Goal: Task Accomplishment & Management: Use online tool/utility

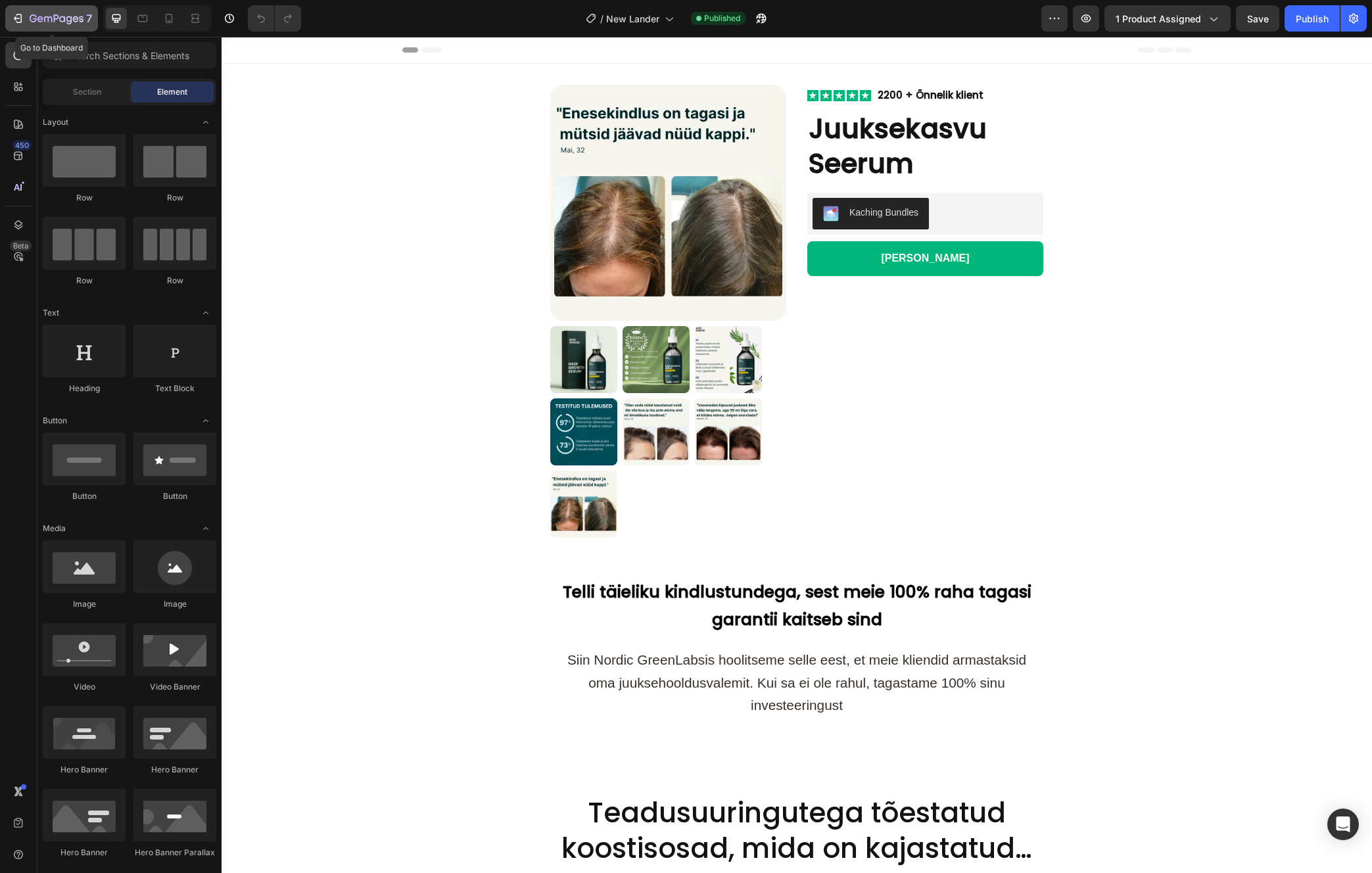
click at [43, 19] on icon "button" at bounding box center [57, 19] width 54 height 11
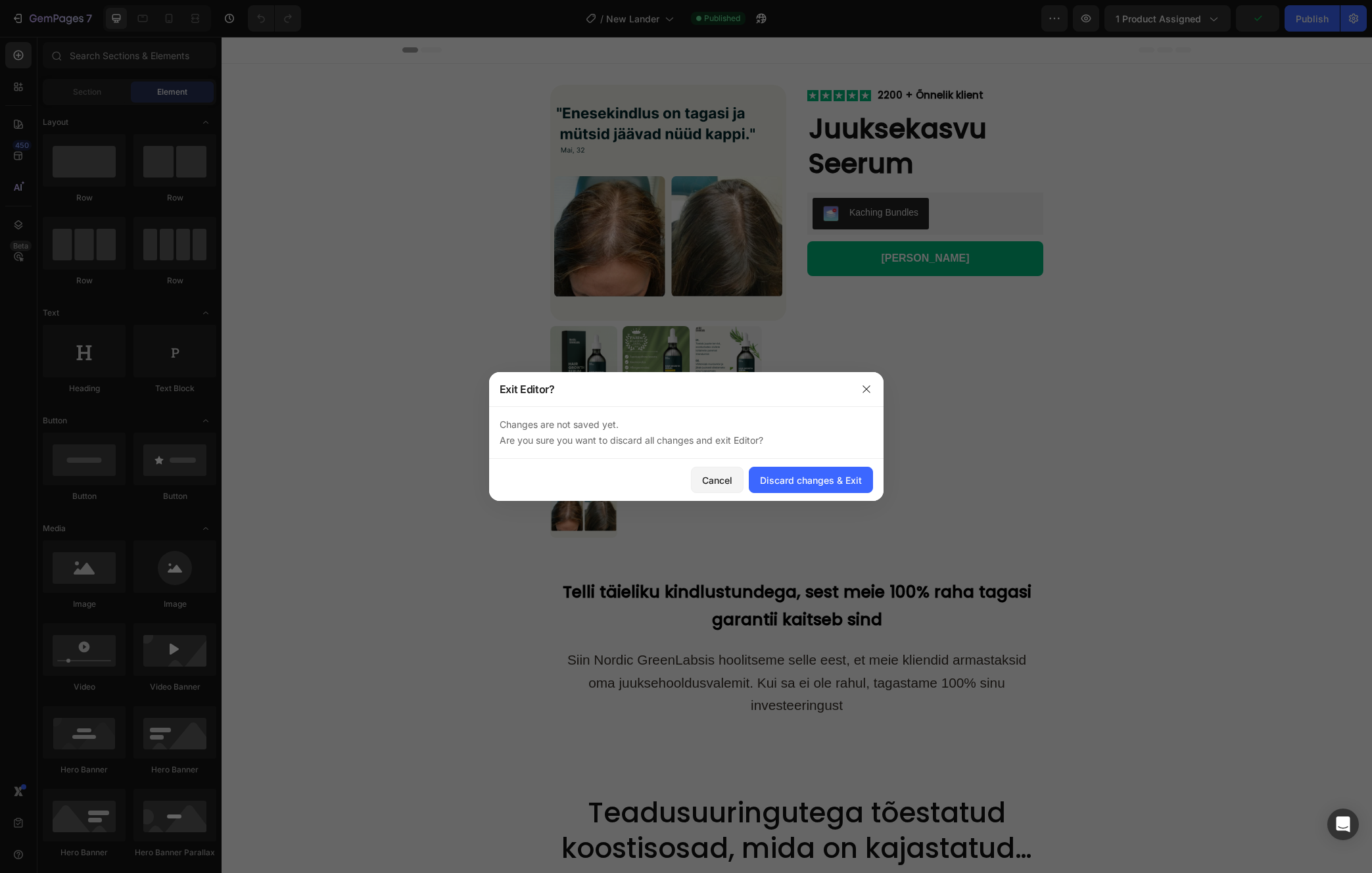
click at [868, 369] on div at bounding box center [686, 436] width 1372 height 873
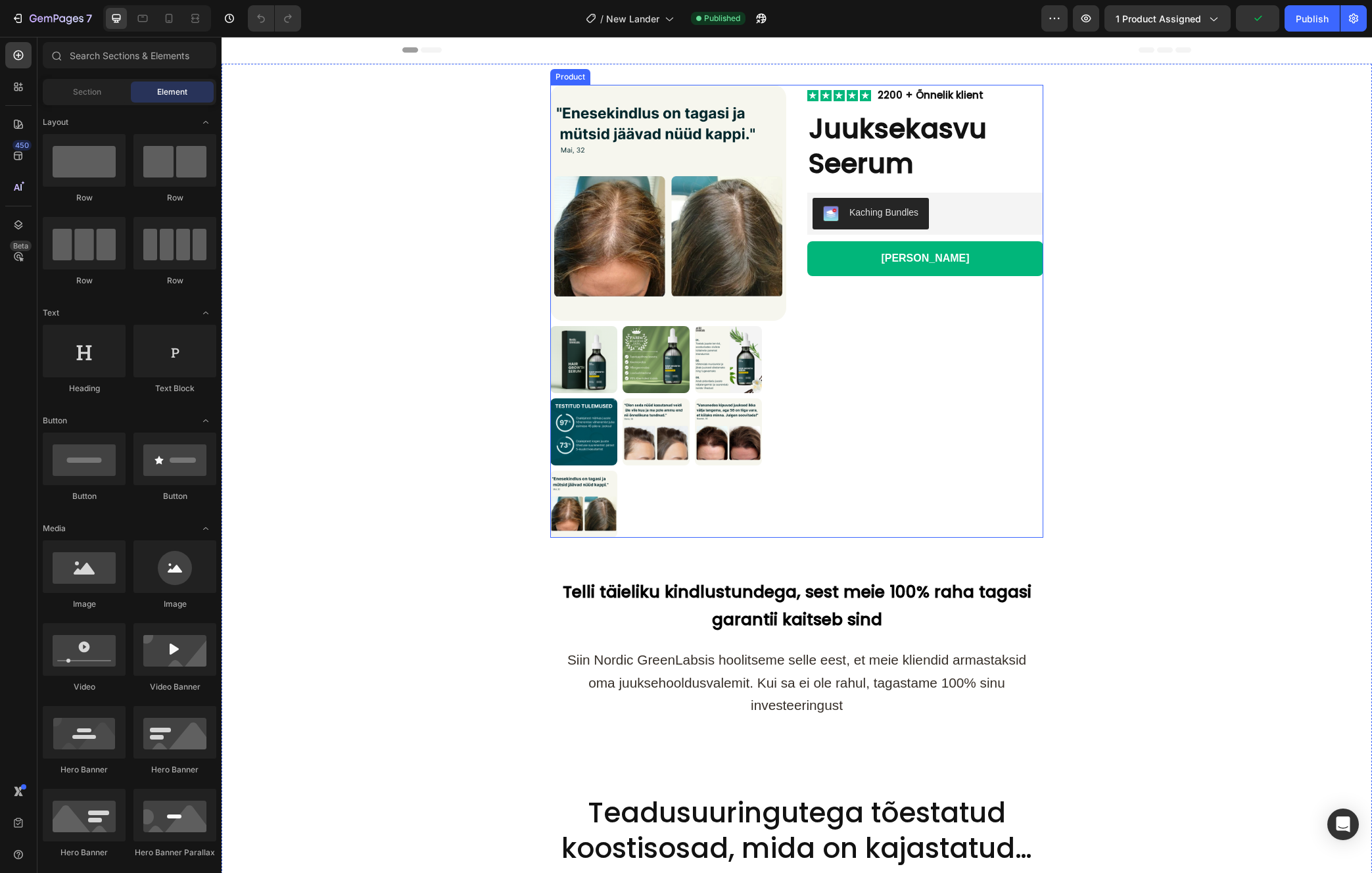
click at [865, 399] on div "Image 2200 + Õnnelik klient Text Block Row Juuksekasvu Seerum Product Title Kac…" at bounding box center [925, 311] width 236 height 453
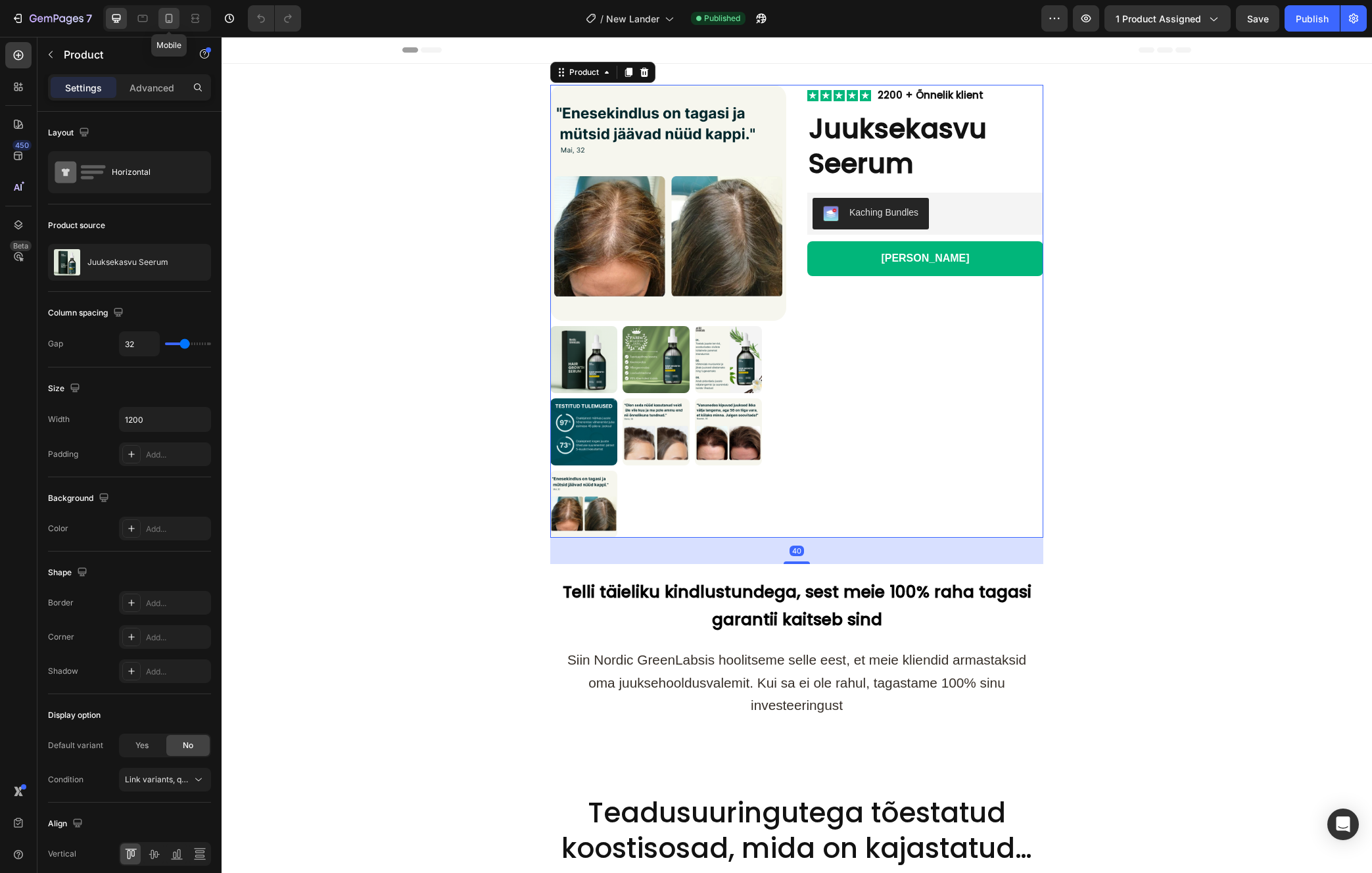
click at [171, 18] on icon at bounding box center [169, 18] width 8 height 9
type input "16"
type input "100%"
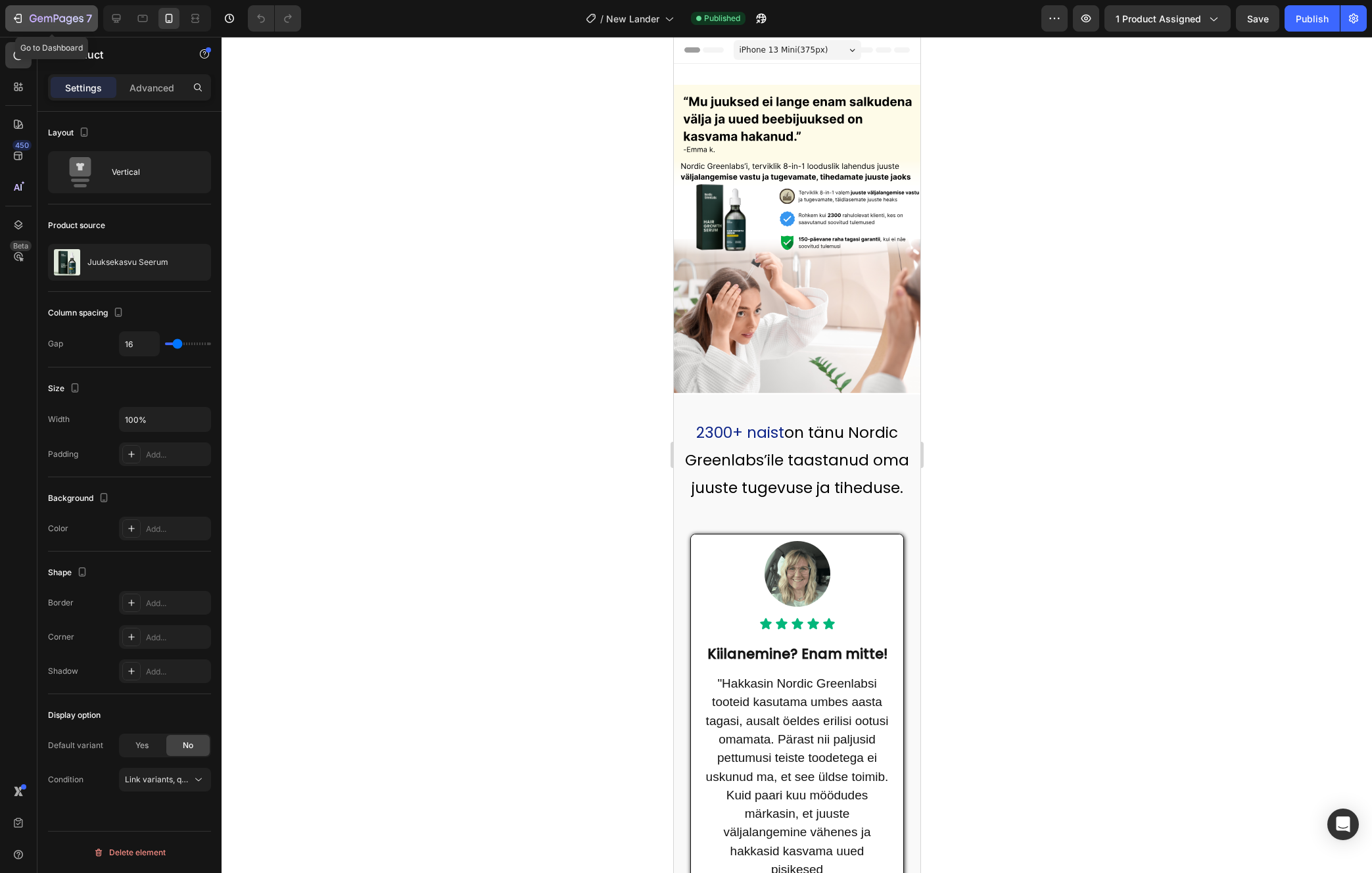
click at [39, 25] on div "7" at bounding box center [61, 18] width 62 height 16
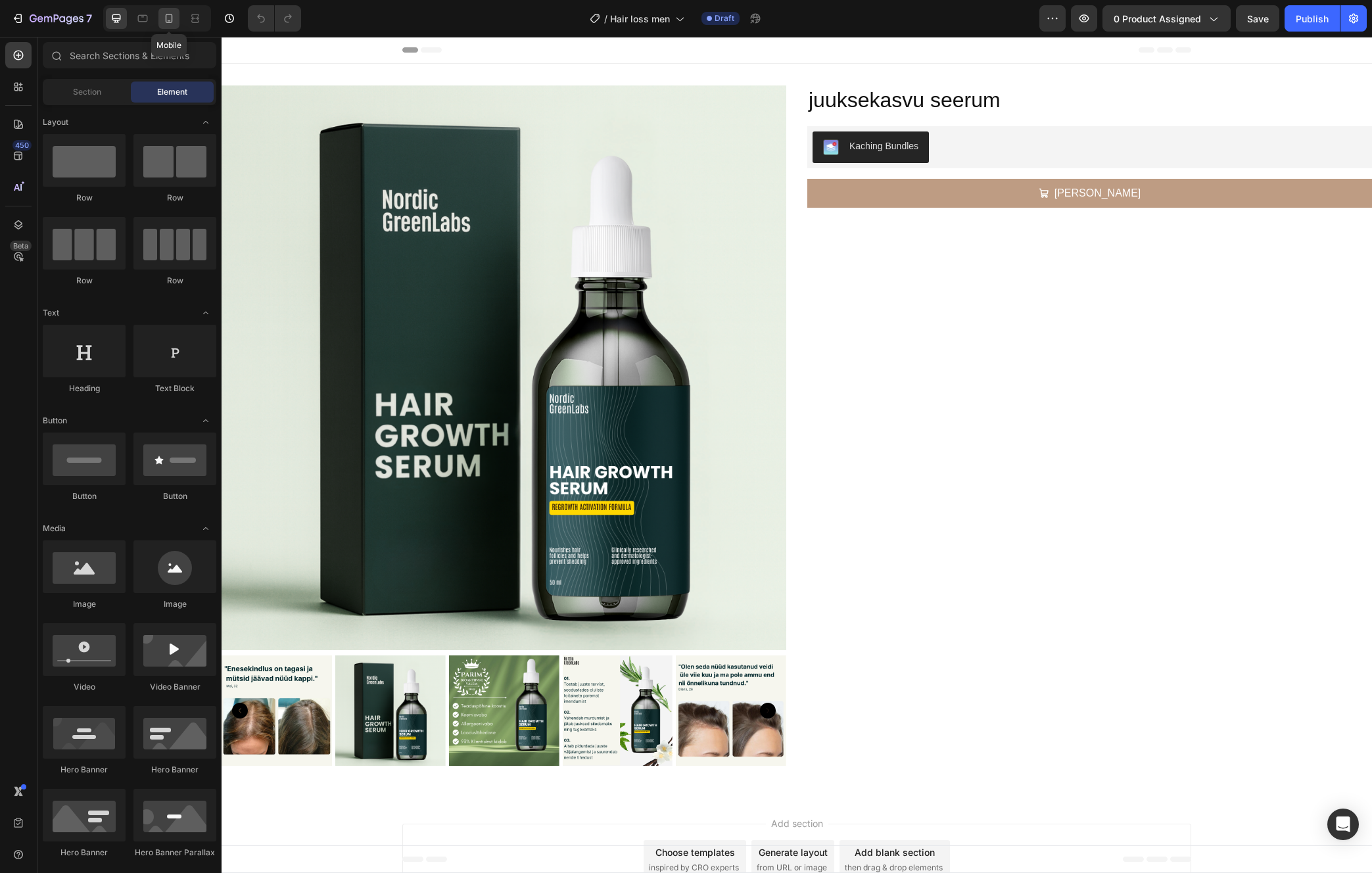
click at [175, 25] on div at bounding box center [169, 18] width 21 height 21
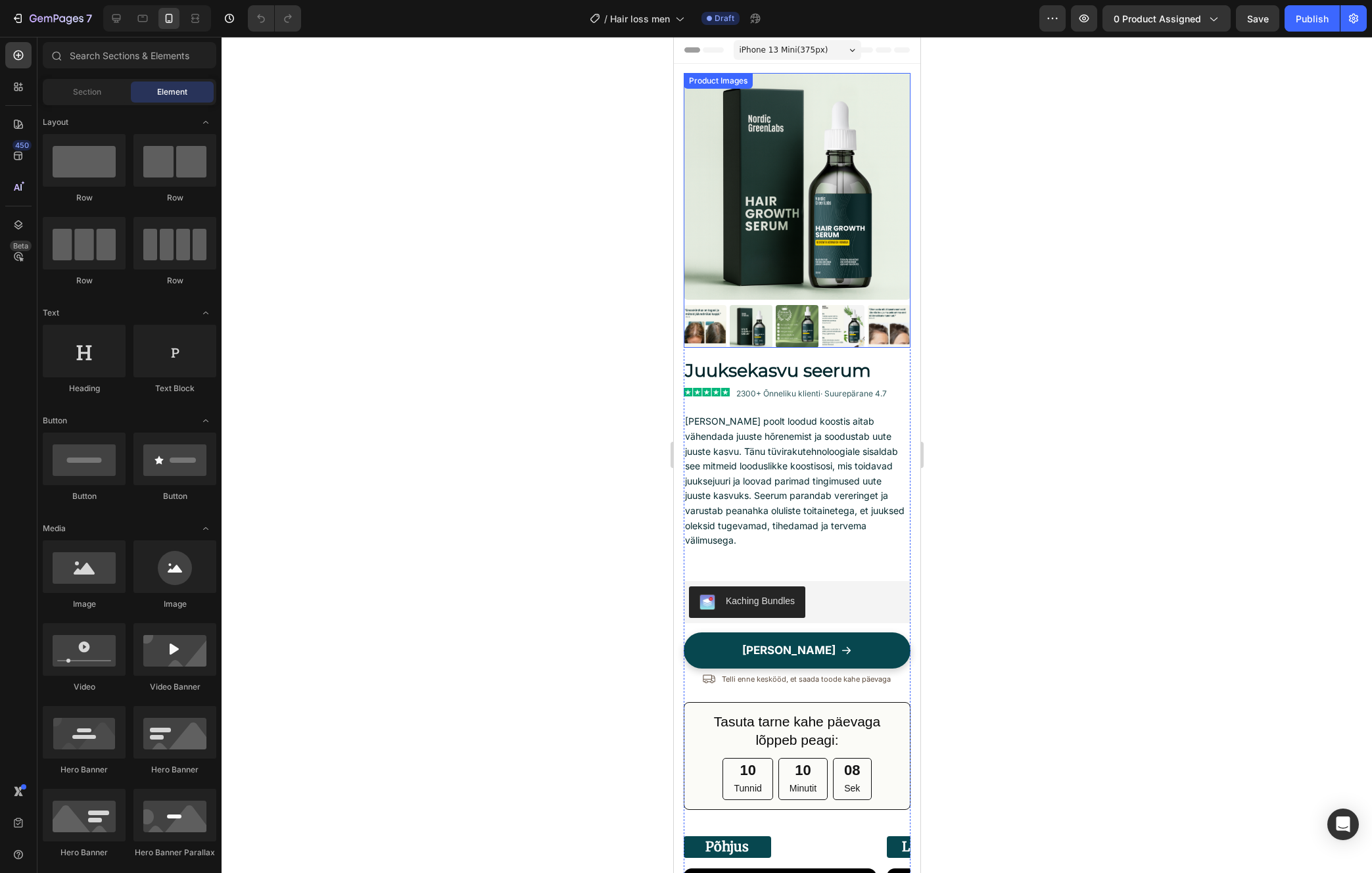
click at [811, 245] on img at bounding box center [796, 186] width 227 height 227
